Goal: Task Accomplishment & Management: Manage account settings

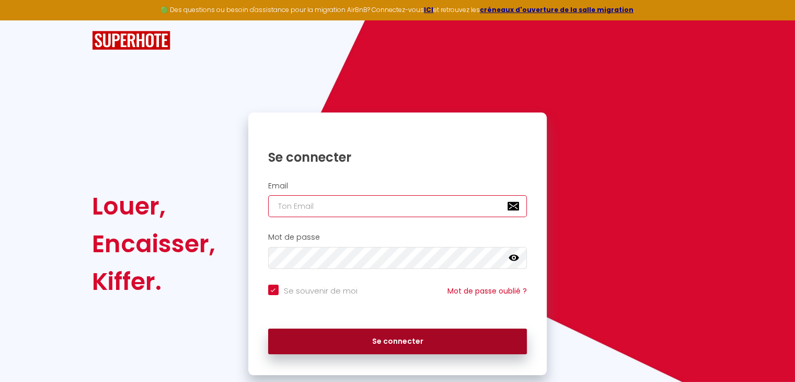
type input "[PERSON_NAME][EMAIL_ADDRESS][DOMAIN_NAME]"
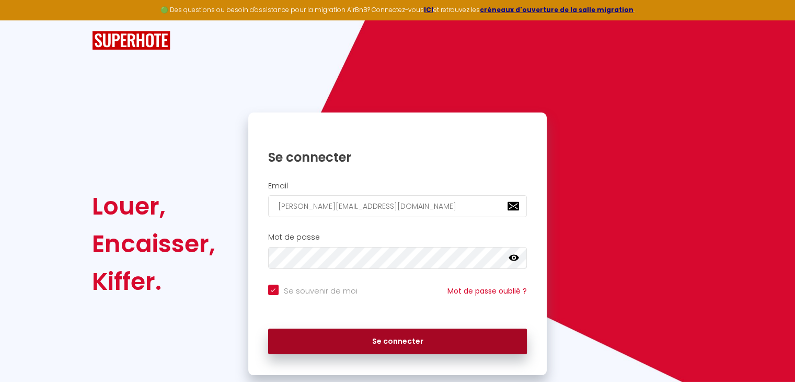
click at [378, 341] on button "Se connecter" at bounding box center [397, 341] width 259 height 26
checkbox input "true"
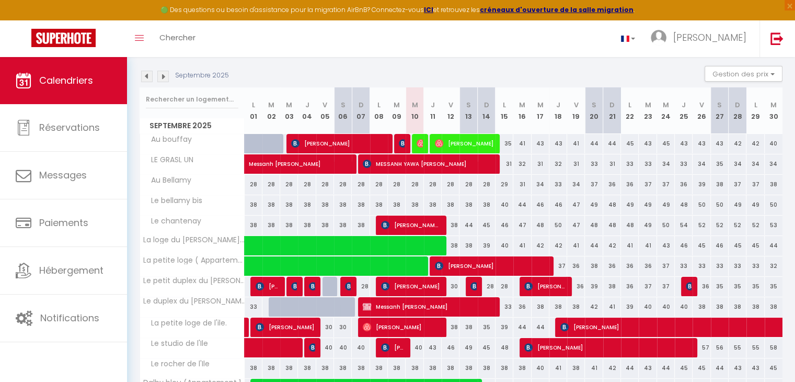
scroll to position [52, 0]
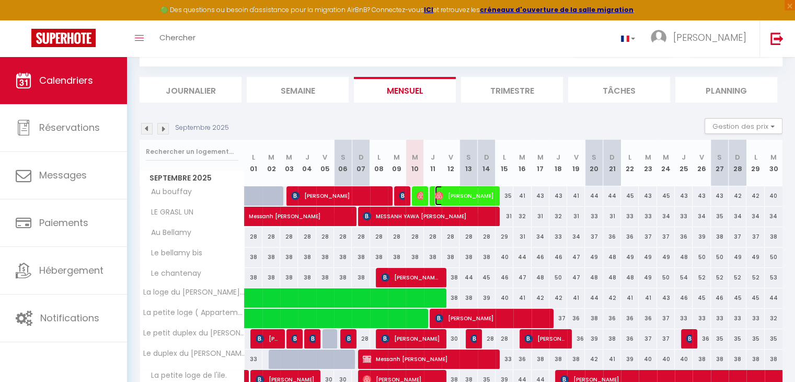
click at [481, 197] on span "[PERSON_NAME]" at bounding box center [464, 196] width 59 height 20
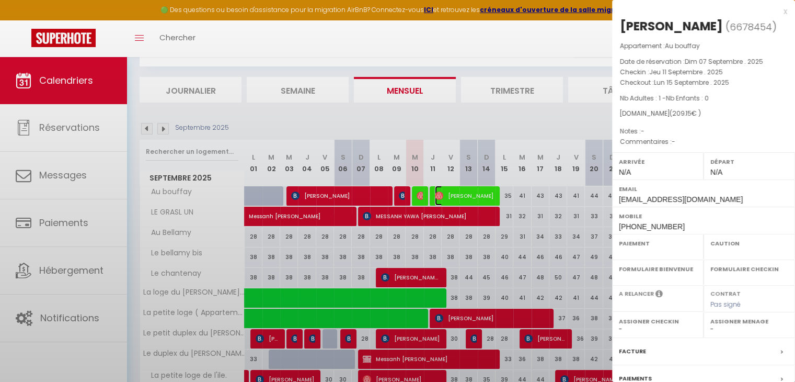
select select "OK"
select select "0"
select select "1"
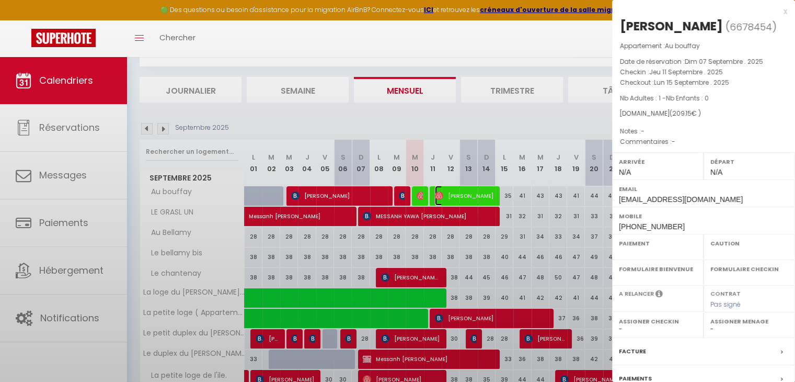
select select
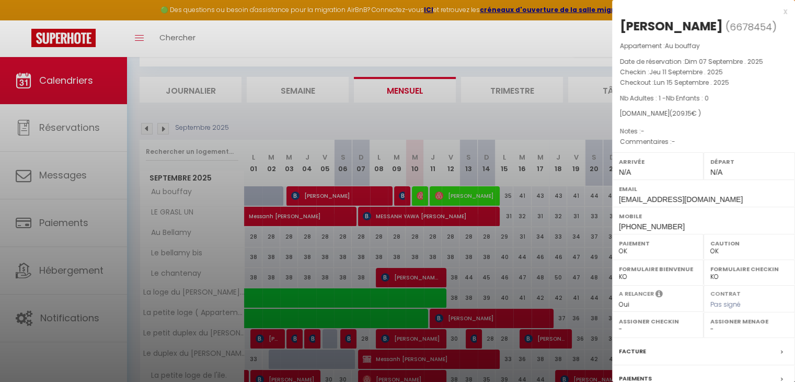
click at [776, 12] on div "x" at bounding box center [699, 11] width 175 height 13
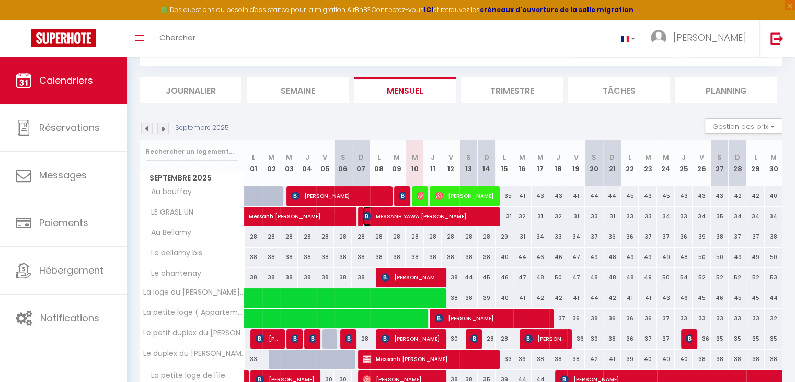
click at [463, 216] on span "MESSANH YAWA [PERSON_NAME]" at bounding box center [428, 216] width 130 height 20
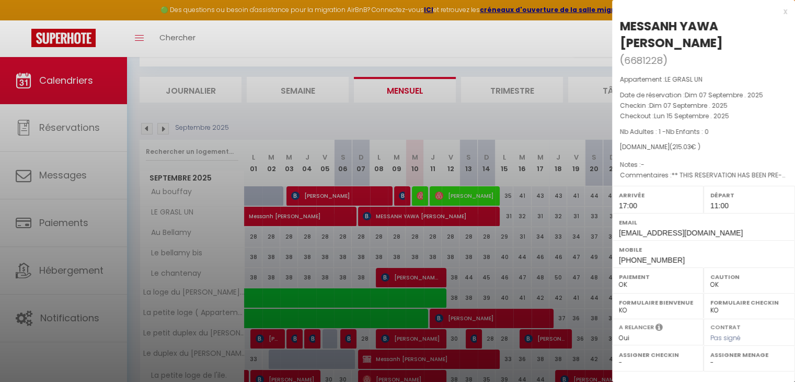
click at [778, 14] on div "x" at bounding box center [699, 11] width 175 height 13
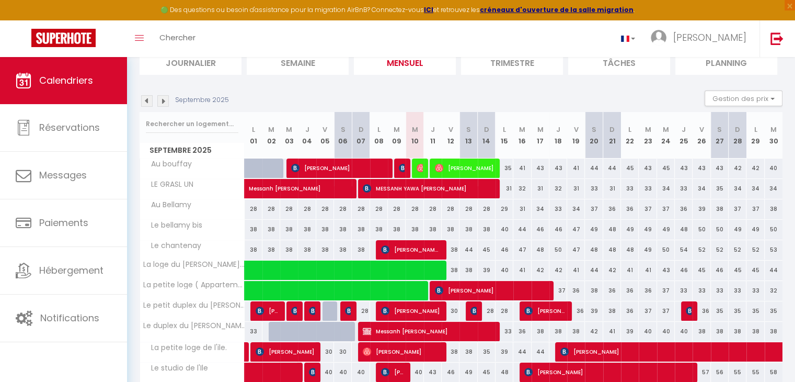
scroll to position [105, 0]
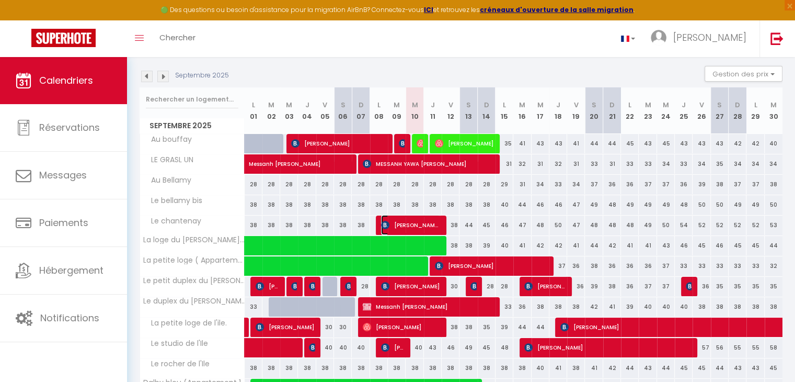
click at [416, 224] on span "[PERSON_NAME] [PERSON_NAME]" at bounding box center [410, 225] width 59 height 20
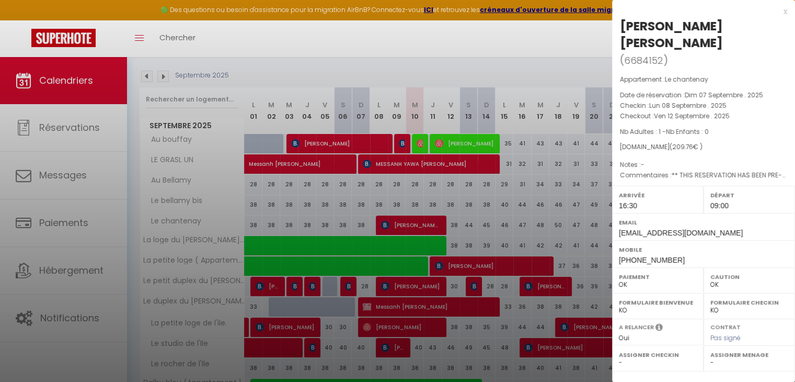
click at [779, 11] on div "x" at bounding box center [699, 11] width 175 height 13
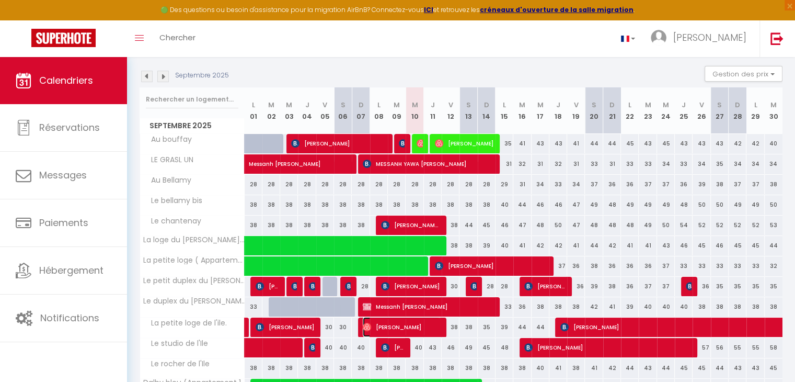
click at [437, 329] on span "[PERSON_NAME]" at bounding box center [401, 327] width 77 height 20
select select "0"
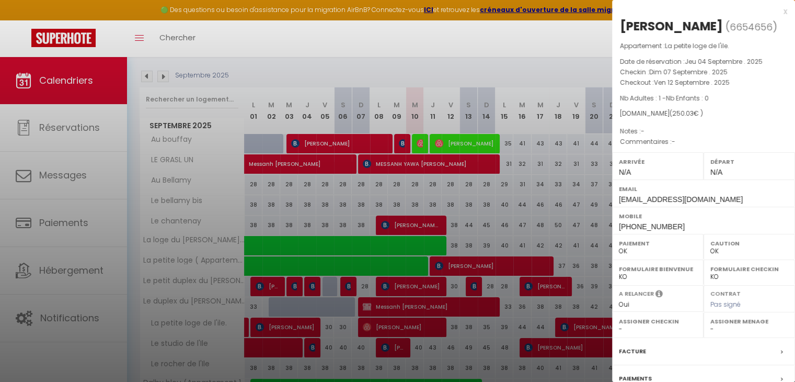
click at [778, 12] on div "x" at bounding box center [699, 11] width 175 height 13
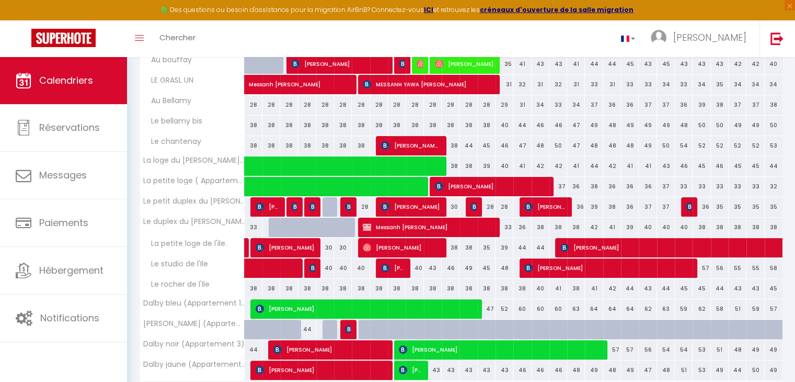
scroll to position [209, 0]
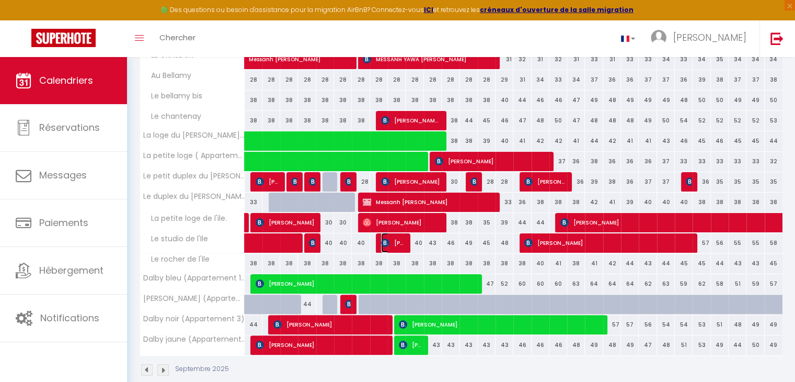
click at [402, 242] on span "[PERSON_NAME]" at bounding box center [393, 243] width 24 height 20
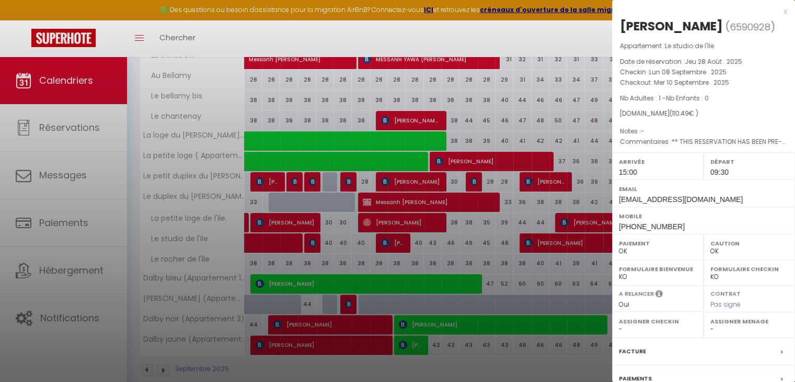
click at [780, 8] on div "x [PERSON_NAME] ( 6590928 ) Appartement : Le studio de l'Ile Date de réservatio…" at bounding box center [703, 243] width 183 height 487
click at [776, 15] on div "x" at bounding box center [699, 11] width 175 height 13
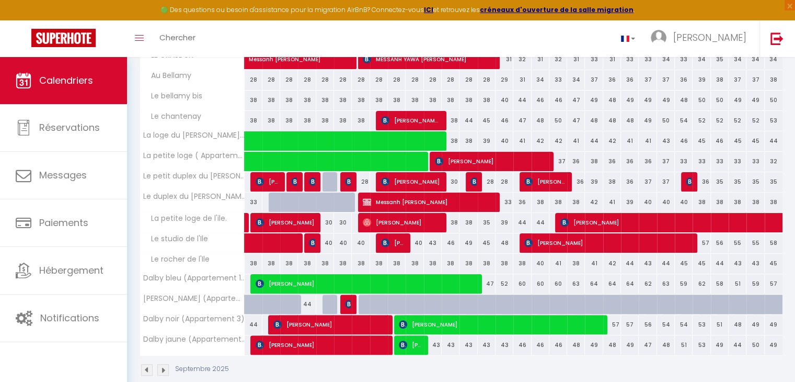
scroll to position [224, 0]
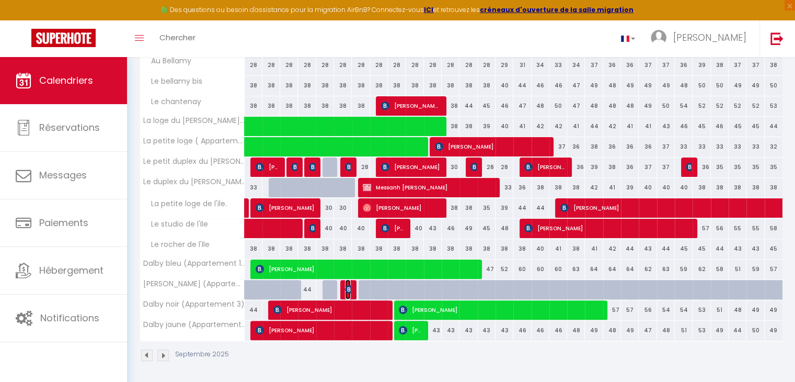
click at [350, 288] on img at bounding box center [349, 289] width 8 height 8
select select "KO"
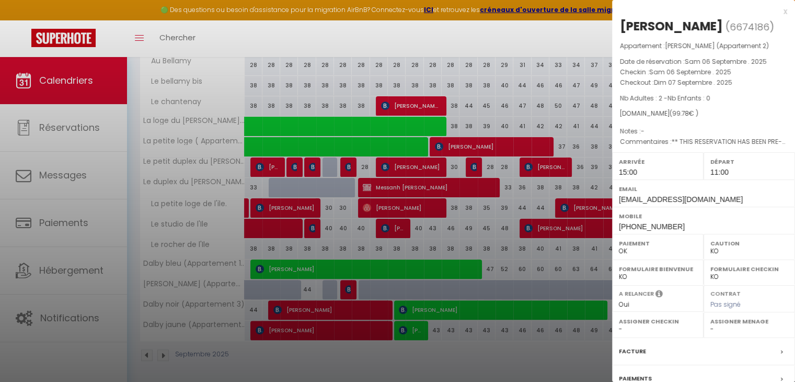
click at [779, 14] on div "x" at bounding box center [699, 11] width 175 height 13
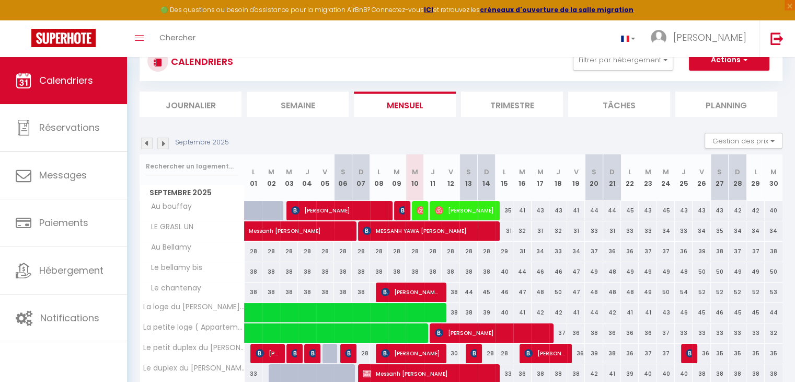
scroll to position [0, 0]
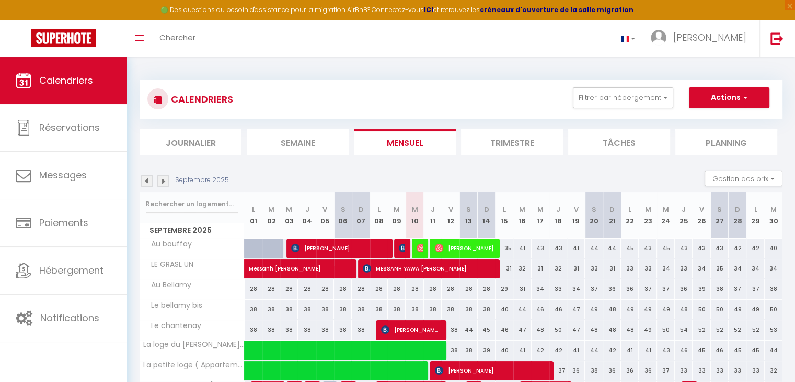
click at [188, 146] on li "Journalier" at bounding box center [191, 142] width 102 height 26
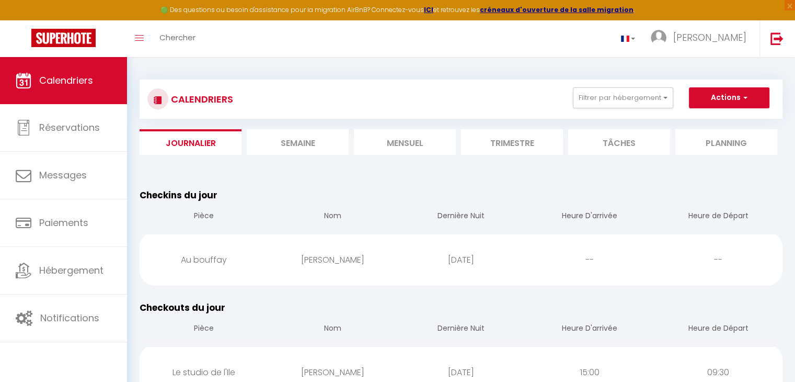
click at [314, 147] on li "Semaine" at bounding box center [298, 142] width 102 height 26
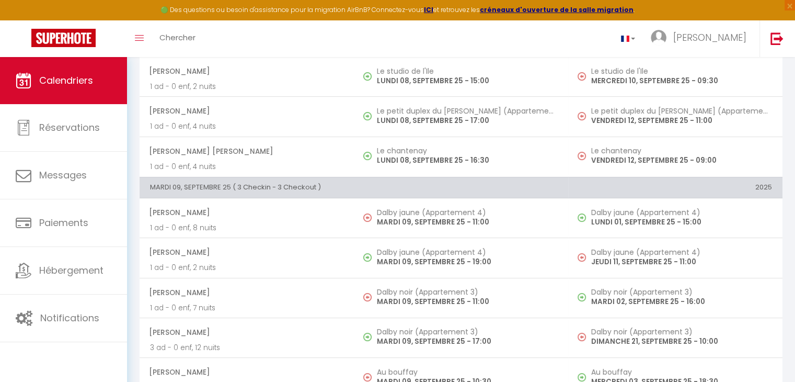
scroll to position [105, 0]
